Goal: Task Accomplishment & Management: Manage account settings

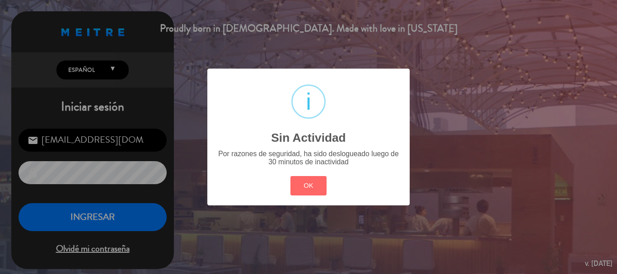
click at [129, 218] on div "? ! i Sin Actividad × Por razones de seguridad, ha sido deslogueado luego de 30…" at bounding box center [308, 137] width 617 height 274
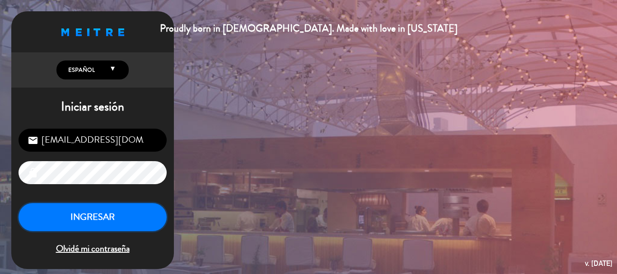
click at [125, 215] on button "INGRESAR" at bounding box center [93, 217] width 148 height 28
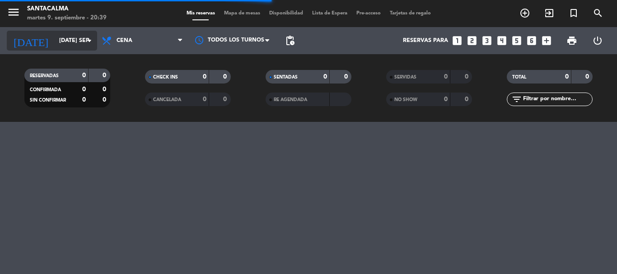
click at [77, 39] on input "[DATE] sep." at bounding box center [93, 40] width 76 height 15
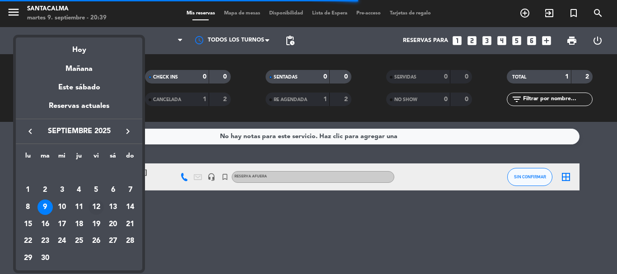
click at [97, 207] on div "12" at bounding box center [95, 207] width 15 height 15
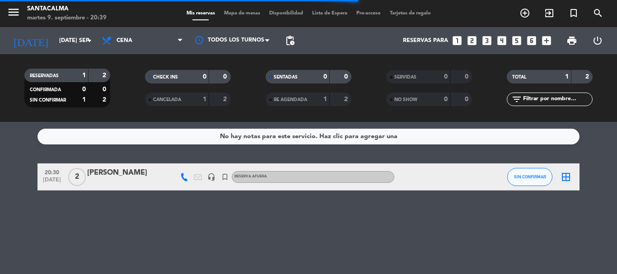
type input "vie. [DATE]"
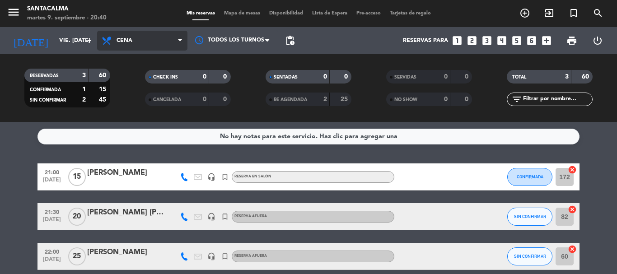
click at [141, 42] on span "Cena" at bounding box center [142, 41] width 90 height 20
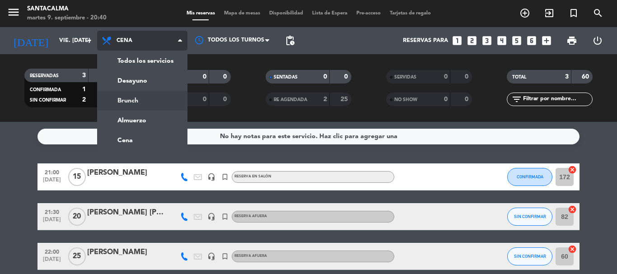
click at [142, 95] on div "menu Santacalma martes 9. septiembre - 20:40 Mis reservas Mapa de mesas Disponi…" at bounding box center [308, 61] width 617 height 122
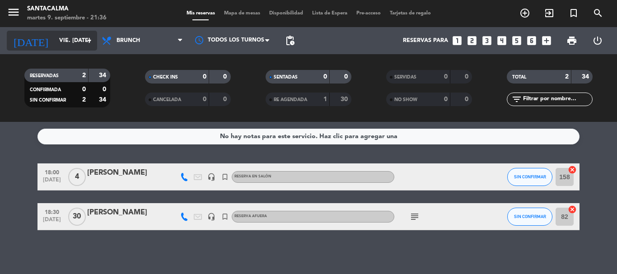
click at [55, 37] on input "vie. [DATE]" at bounding box center [93, 40] width 76 height 15
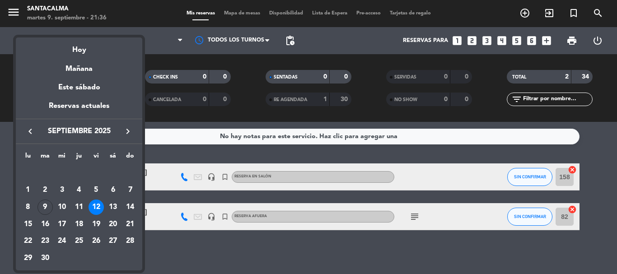
click at [154, 56] on div at bounding box center [308, 137] width 617 height 274
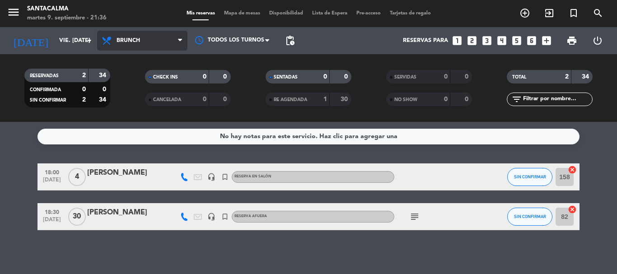
click at [144, 34] on span "Brunch" at bounding box center [142, 41] width 90 height 20
click at [597, 11] on icon "search" at bounding box center [597, 13] width 11 height 11
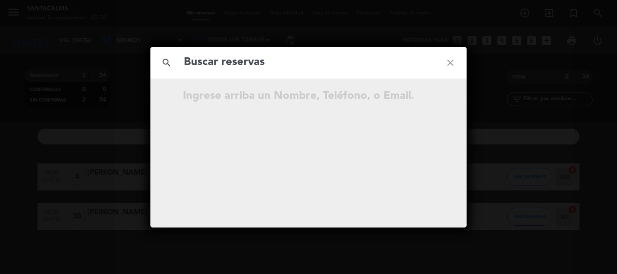
click at [295, 67] on input "text" at bounding box center [308, 62] width 251 height 19
type input "[PERSON_NAME]"
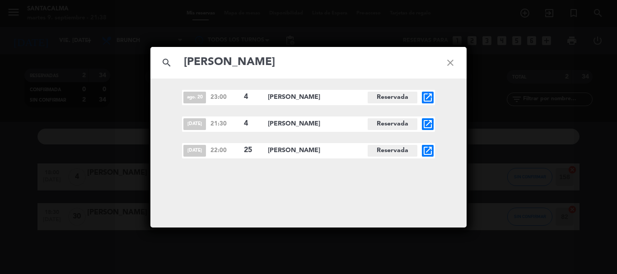
click at [427, 151] on icon "open_in_new" at bounding box center [427, 150] width 11 height 11
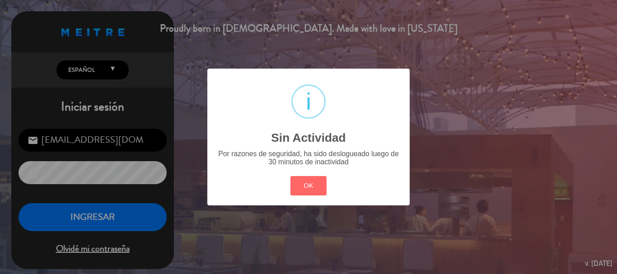
click at [128, 218] on div "? ! i Sin Actividad × Por razones de seguridad, ha sido deslogueado luego de 30…" at bounding box center [308, 137] width 617 height 274
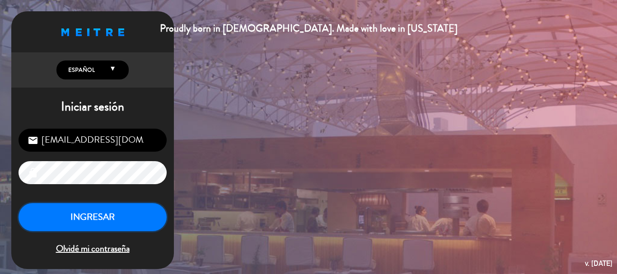
click at [128, 218] on button "INGRESAR" at bounding box center [93, 217] width 148 height 28
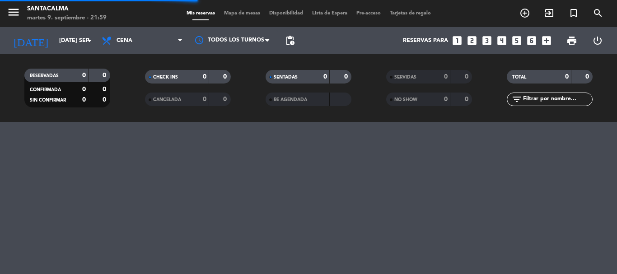
click at [56, 51] on div "[DATE] [DATE] sep. arrow_drop_down" at bounding box center [52, 40] width 90 height 27
click at [56, 37] on input "[DATE] sep." at bounding box center [93, 40] width 76 height 15
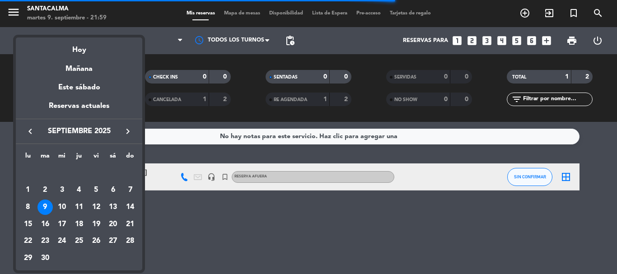
click at [597, 11] on div at bounding box center [308, 137] width 617 height 274
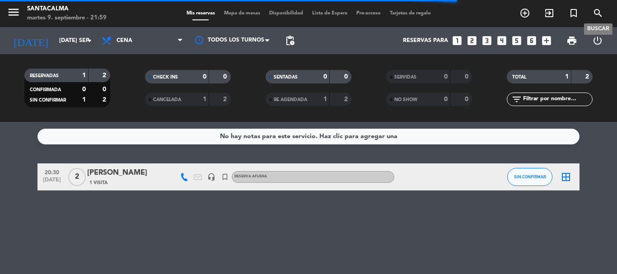
click at [599, 10] on icon "search" at bounding box center [597, 13] width 11 height 11
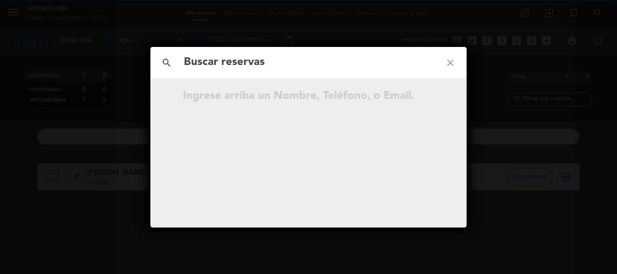
click at [423, 61] on input "text" at bounding box center [308, 62] width 251 height 19
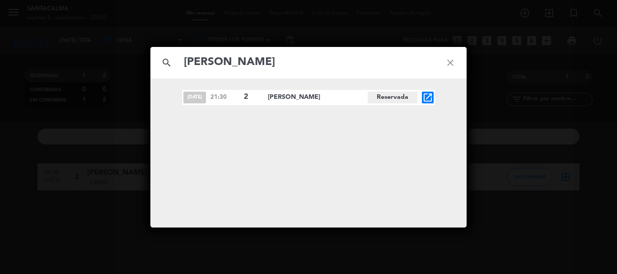
type input "[PERSON_NAME]"
click at [425, 95] on icon "open_in_new" at bounding box center [427, 97] width 11 height 11
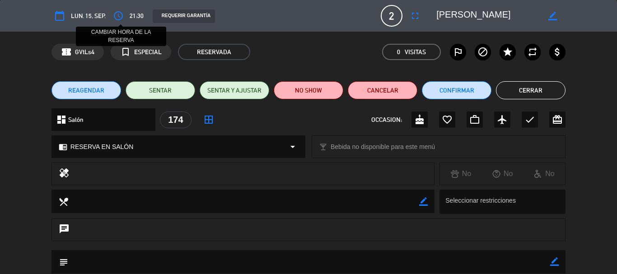
click at [118, 14] on icon "access_time" at bounding box center [118, 15] width 11 height 11
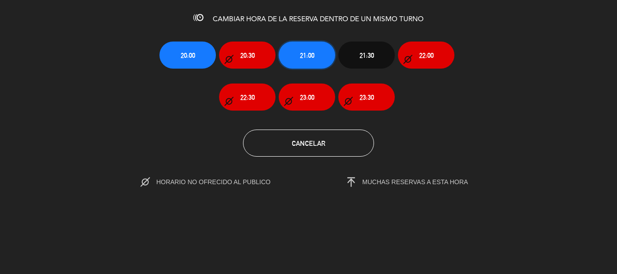
click at [304, 56] on span "21:00" at bounding box center [307, 55] width 14 height 10
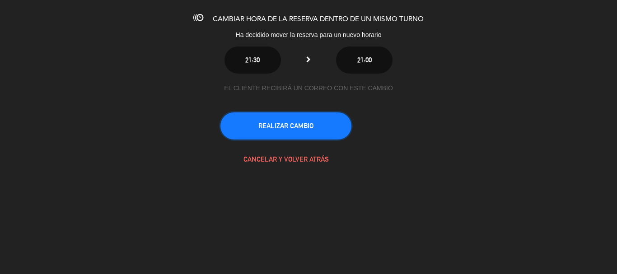
click at [311, 128] on button "REALIZAR CAMBIO" at bounding box center [285, 125] width 131 height 27
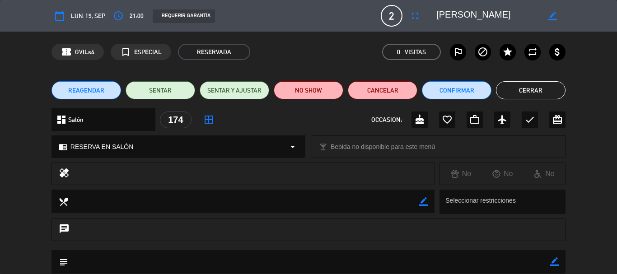
click at [539, 85] on button "Cerrar" at bounding box center [531, 90] width 70 height 18
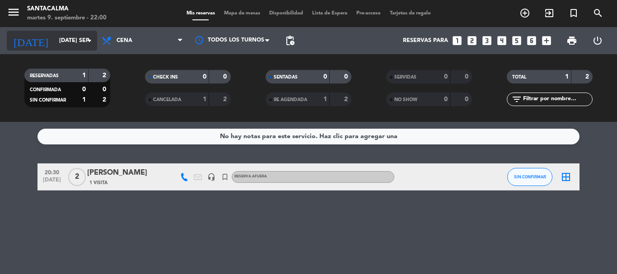
click at [62, 41] on input "[DATE] sep." at bounding box center [93, 40] width 76 height 15
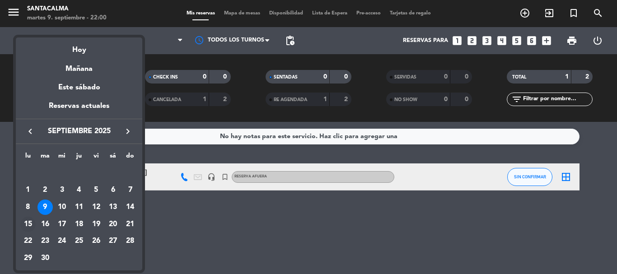
click at [29, 226] on div "15" at bounding box center [27, 224] width 15 height 15
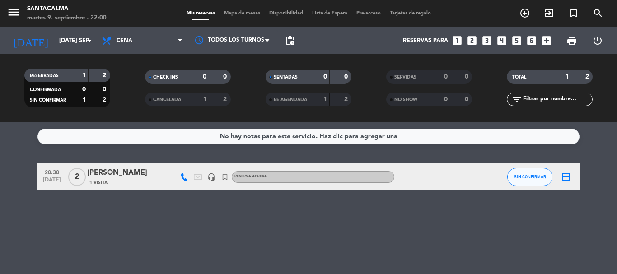
type input "lun. [DATE]"
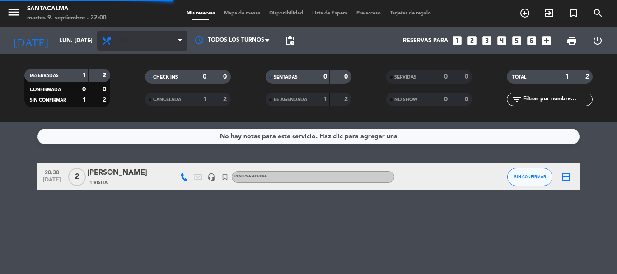
click at [114, 42] on span "Cena" at bounding box center [142, 41] width 90 height 20
